Goal: Find specific page/section: Find specific page/section

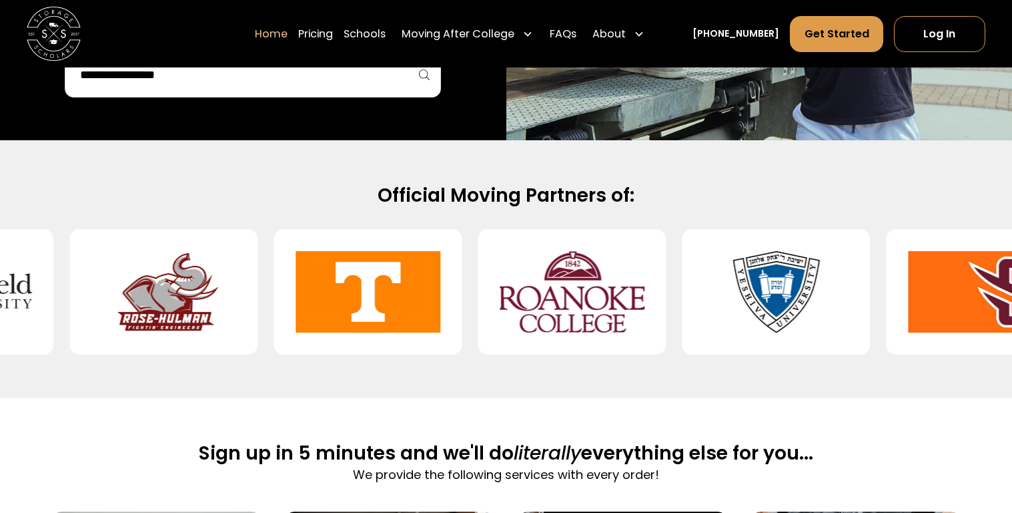
scroll to position [486, 0]
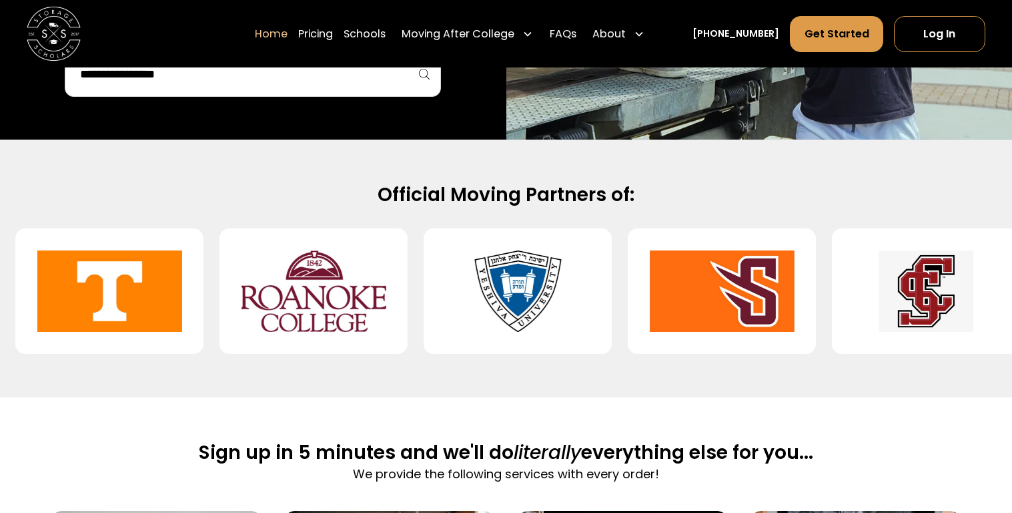
click at [753, 282] on img at bounding box center [722, 291] width 145 height 104
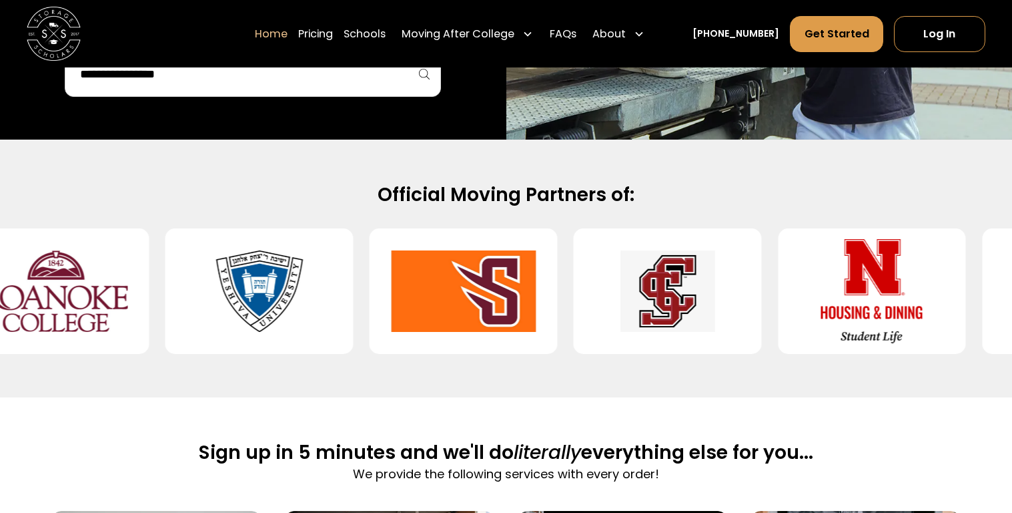
click at [800, 282] on img at bounding box center [872, 291] width 145 height 104
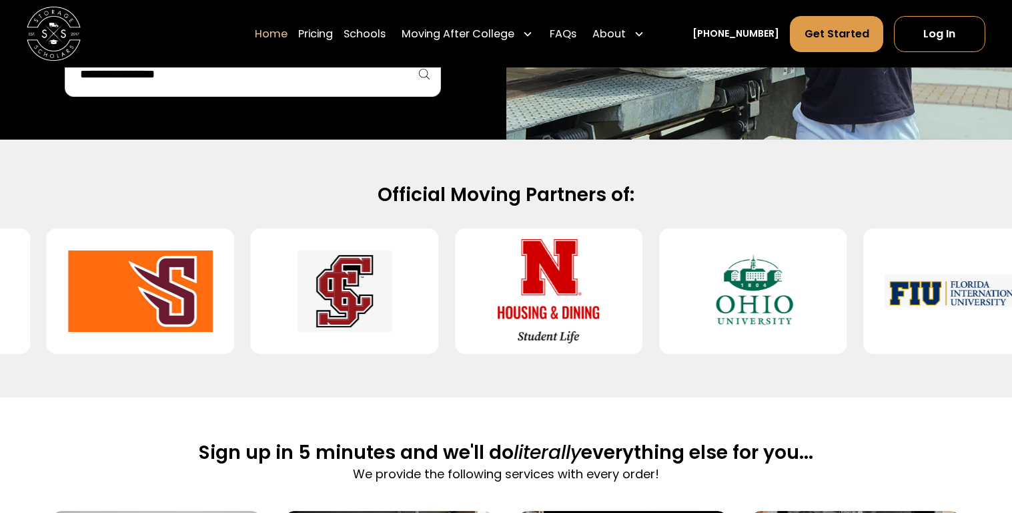
click at [773, 284] on img at bounding box center [753, 291] width 145 height 104
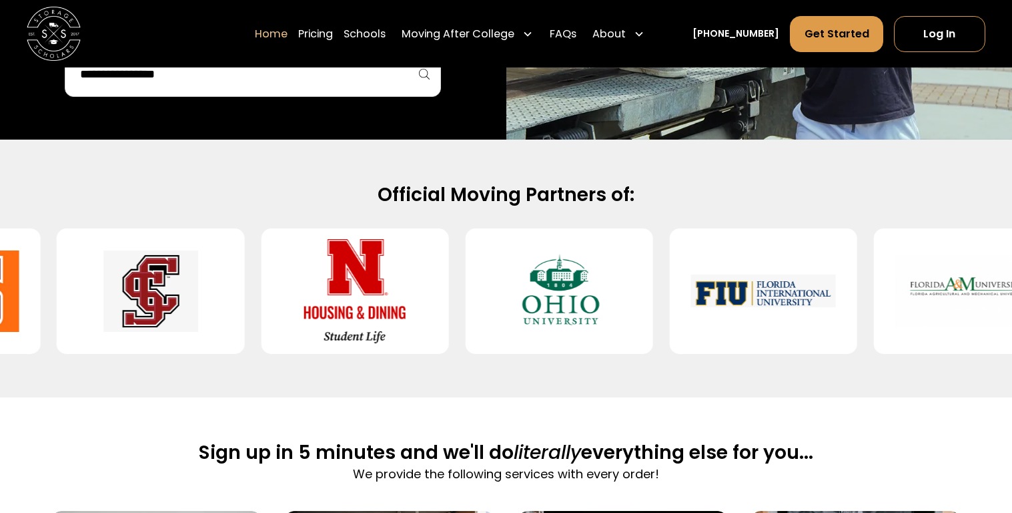
click at [771, 286] on img at bounding box center [763, 291] width 145 height 104
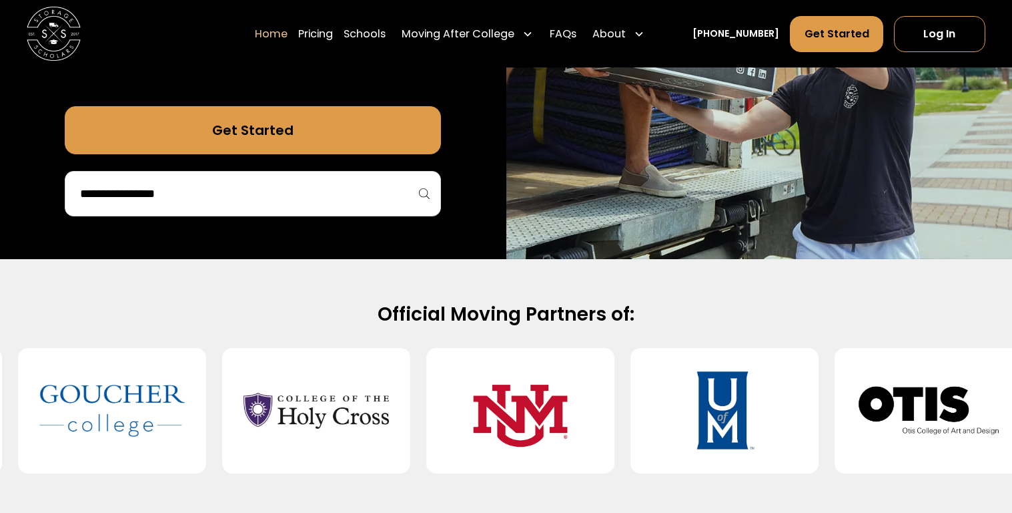
scroll to position [370, 0]
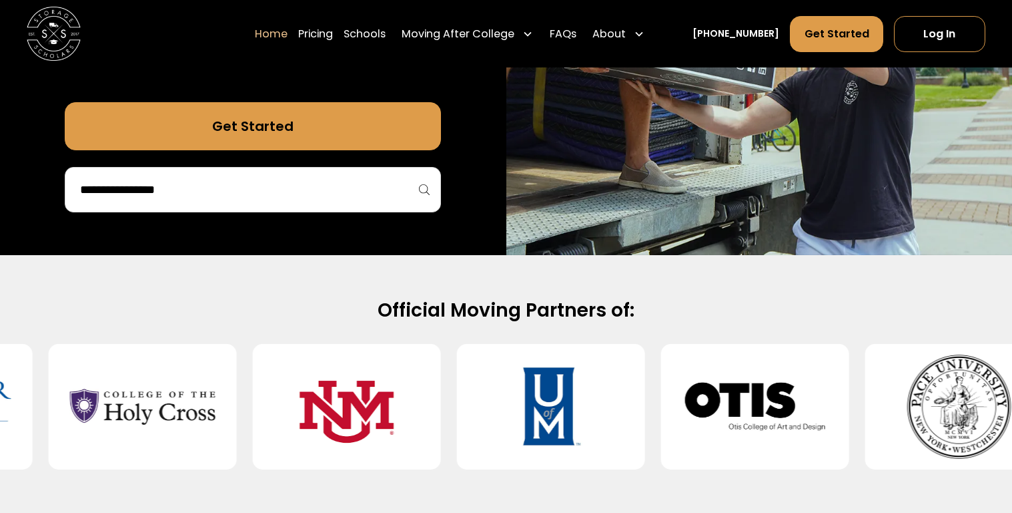
click at [141, 184] on input "search" at bounding box center [253, 189] width 348 height 23
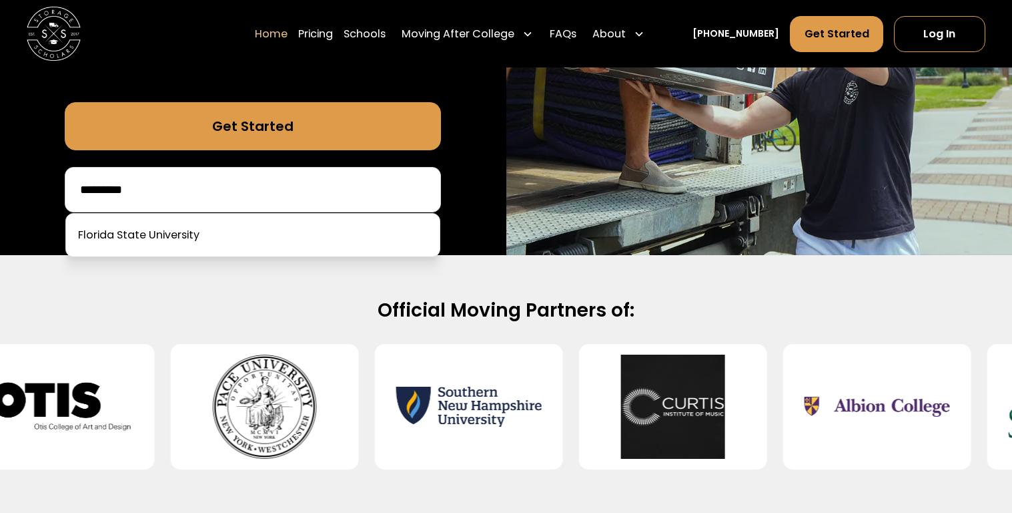
type input "*********"
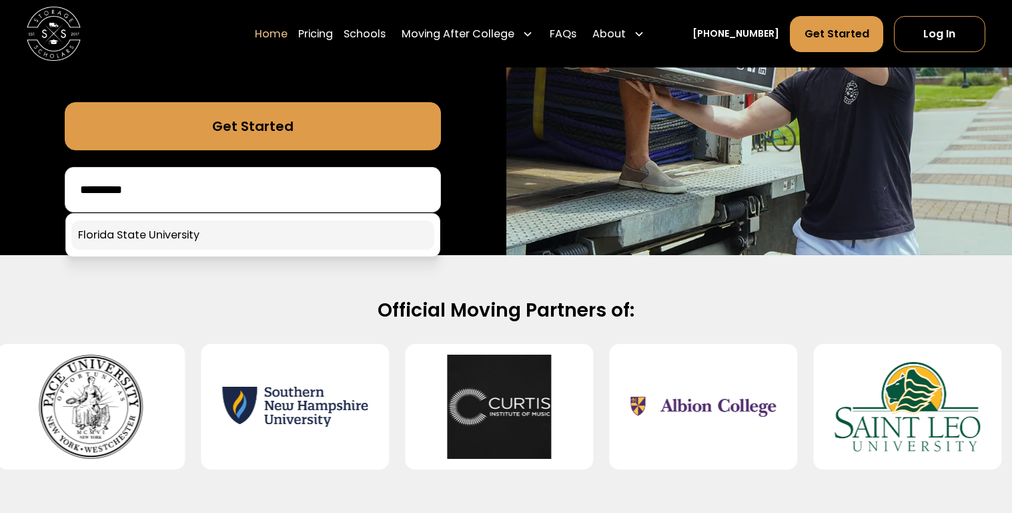
click at [167, 233] on link at bounding box center [252, 234] width 363 height 29
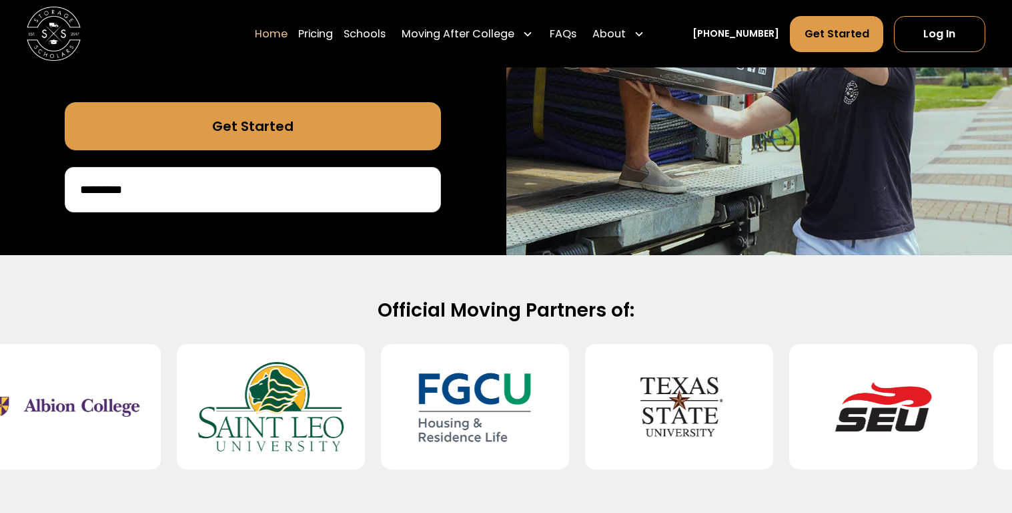
click at [176, 197] on input "*********" at bounding box center [253, 189] width 348 height 23
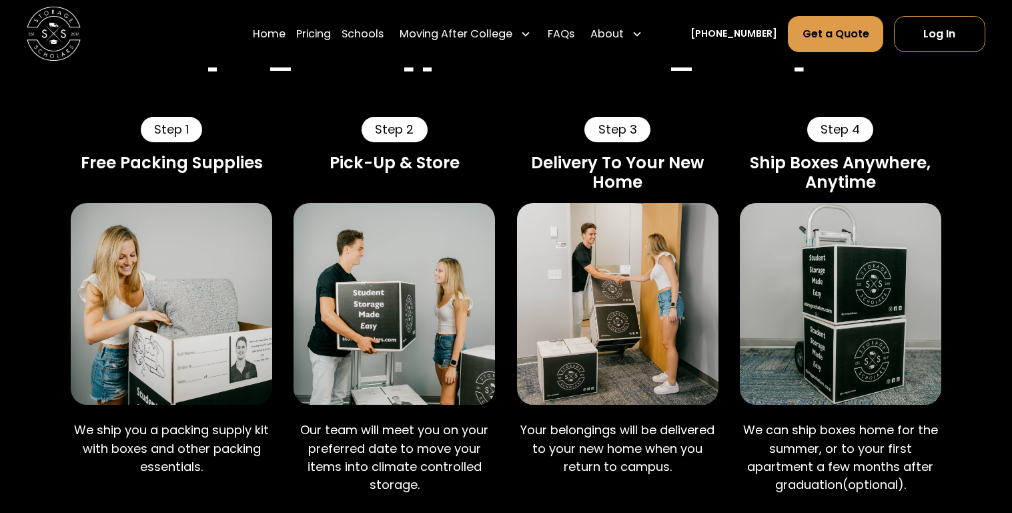
scroll to position [705, 0]
